Goal: Information Seeking & Learning: Understand process/instructions

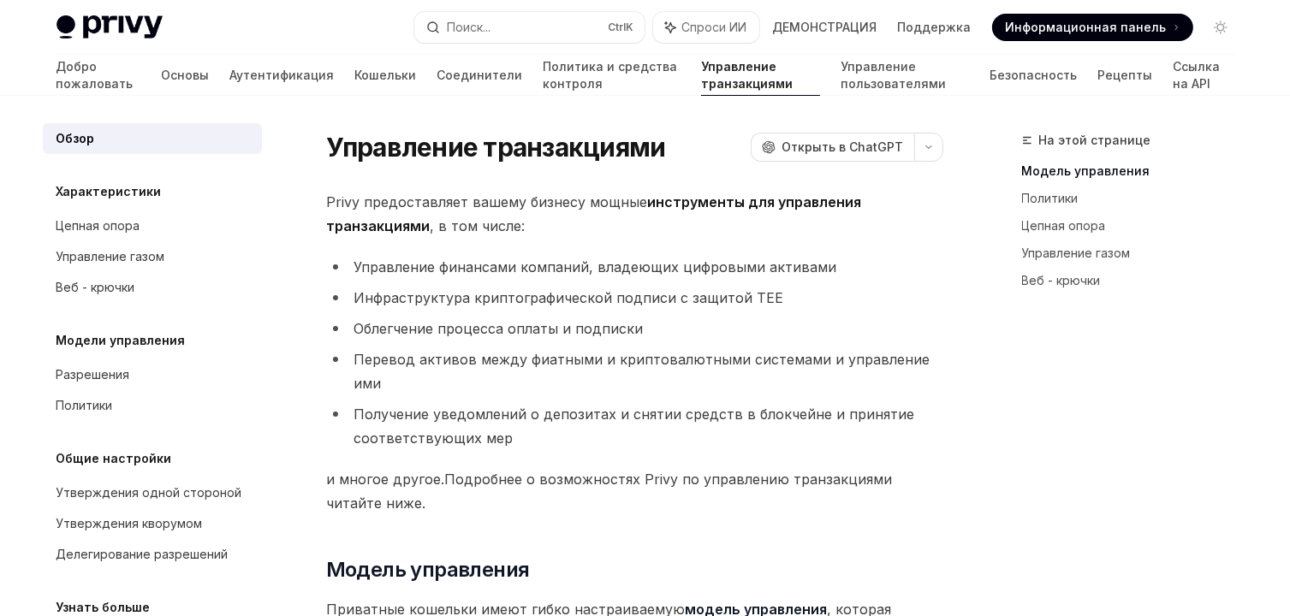
click at [1213, 158] on link "Модель управления" at bounding box center [1135, 170] width 226 height 27
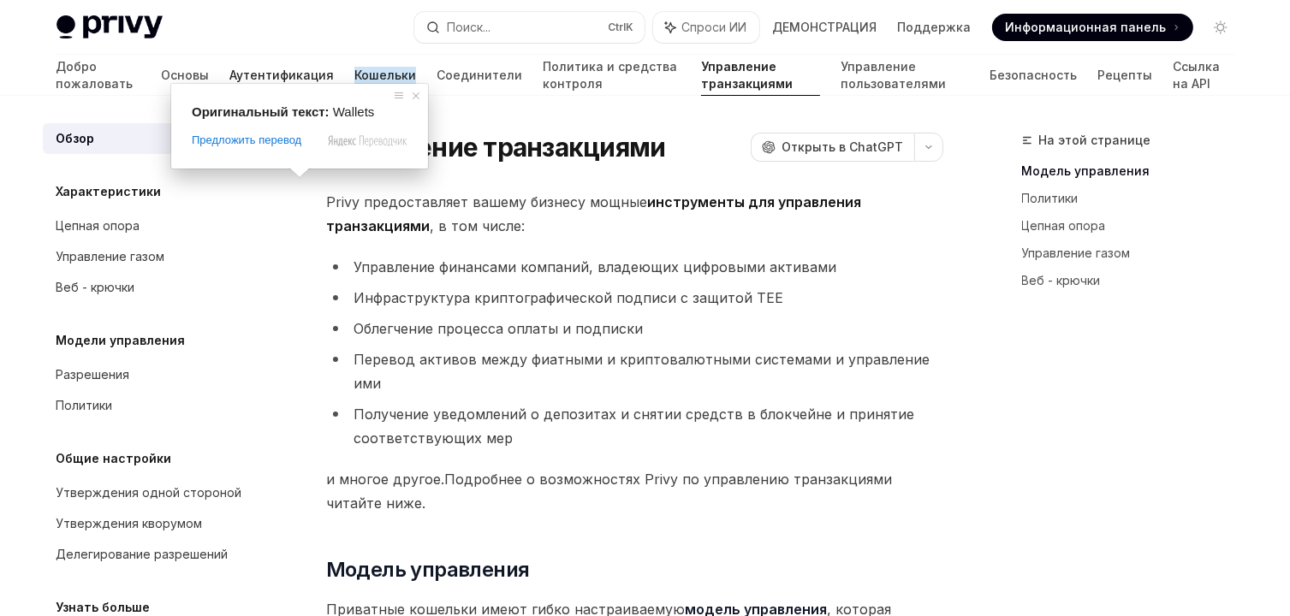
click at [229, 78] on ya-tr-span "Аутентификация" at bounding box center [281, 75] width 104 height 17
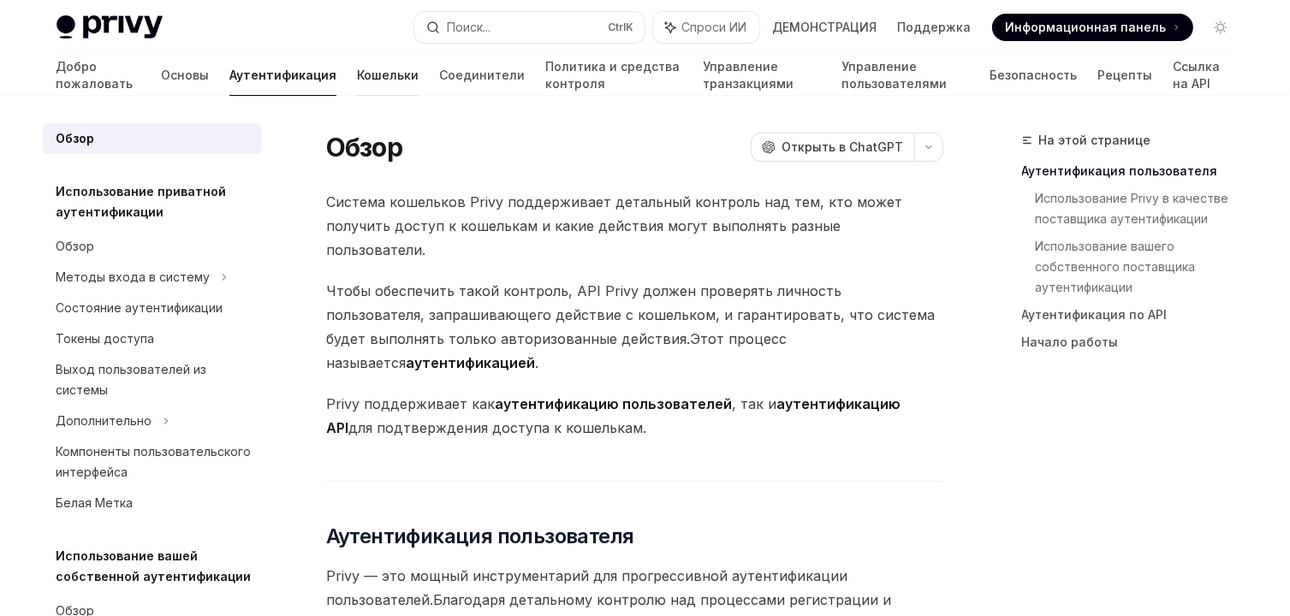
click at [357, 78] on ya-tr-span "Кошельки" at bounding box center [388, 75] width 62 height 17
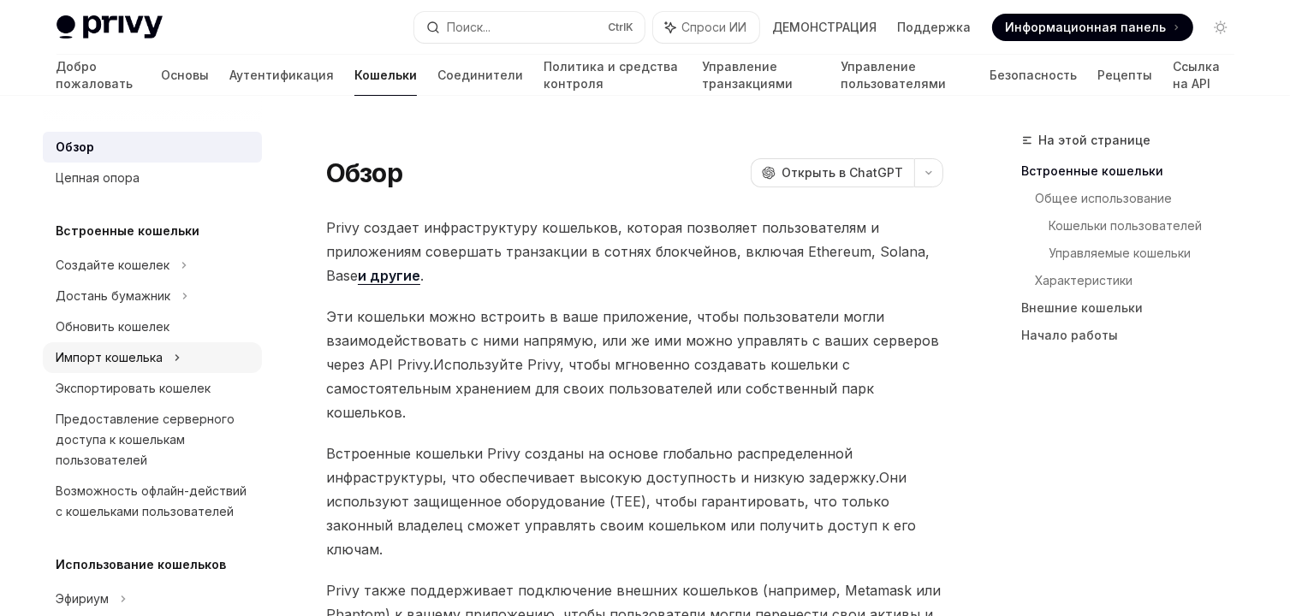
click at [171, 360] on div "Импорт кошелька" at bounding box center [152, 357] width 219 height 31
type textarea "*"
